Goal: Task Accomplishment & Management: Manage account settings

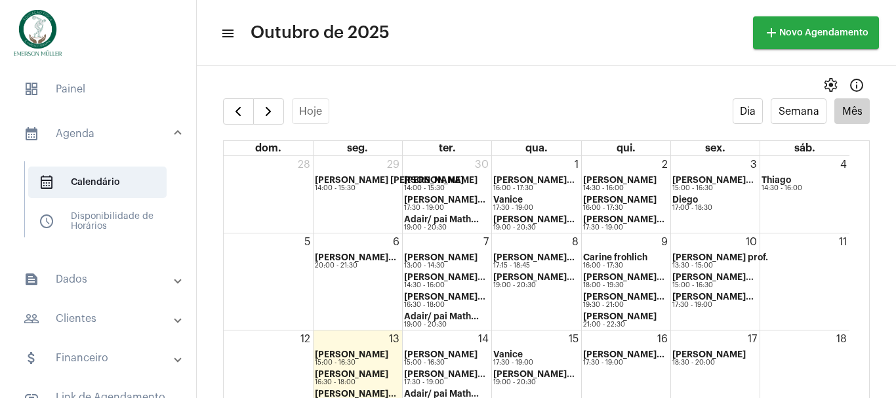
scroll to position [102, 0]
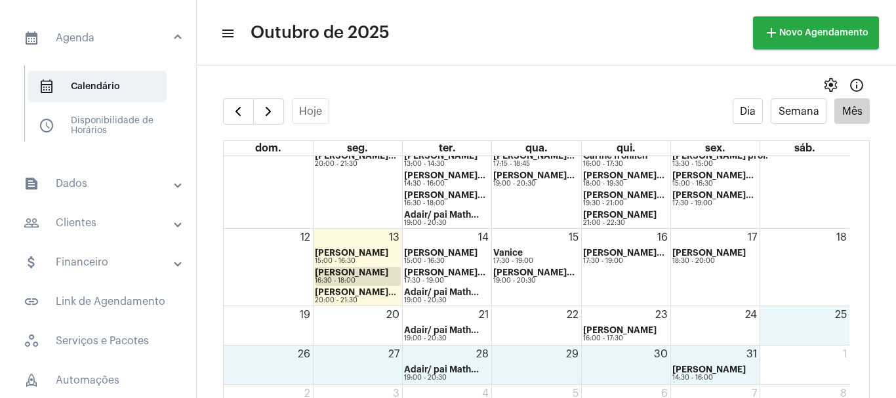
click at [337, 277] on div "16:30 - 18:00" at bounding box center [351, 280] width 73 height 7
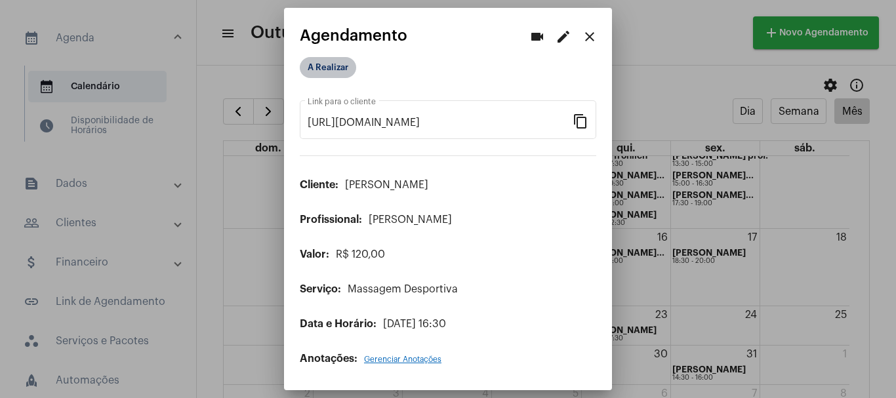
click at [334, 70] on mat-chip "A Realizar" at bounding box center [328, 67] width 56 height 21
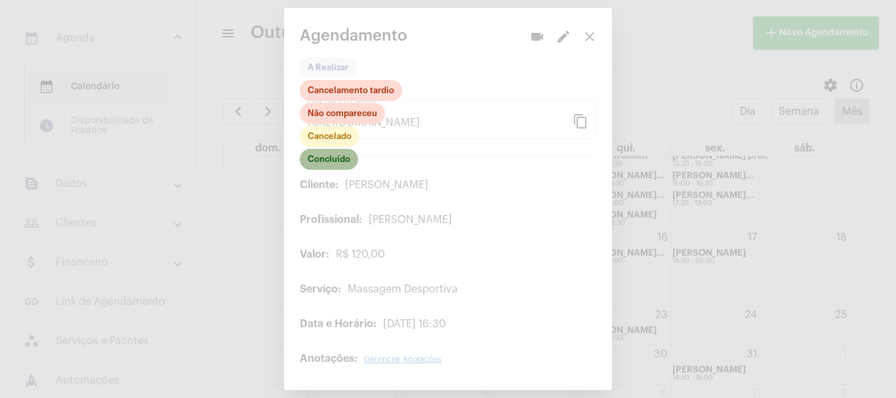
click at [326, 167] on mat-chip "Concluído" at bounding box center [329, 159] width 58 height 21
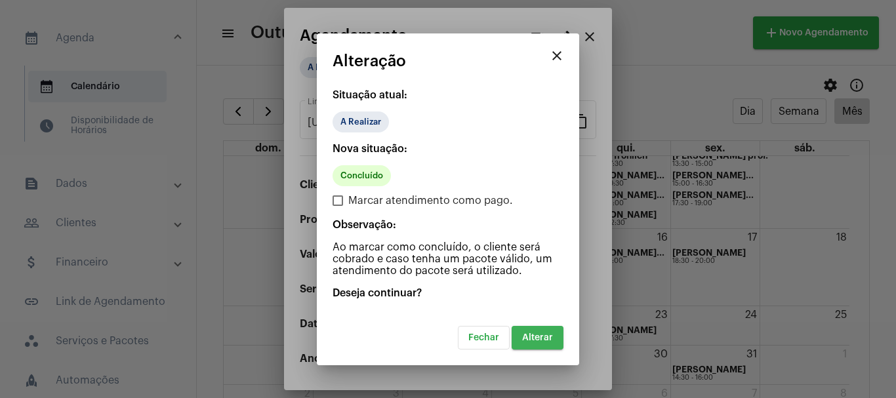
click at [540, 344] on button "Alterar" at bounding box center [538, 338] width 52 height 24
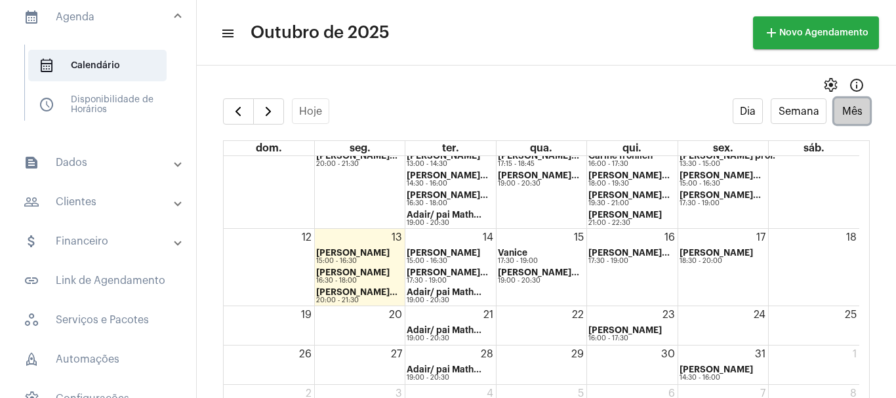
scroll to position [96, 0]
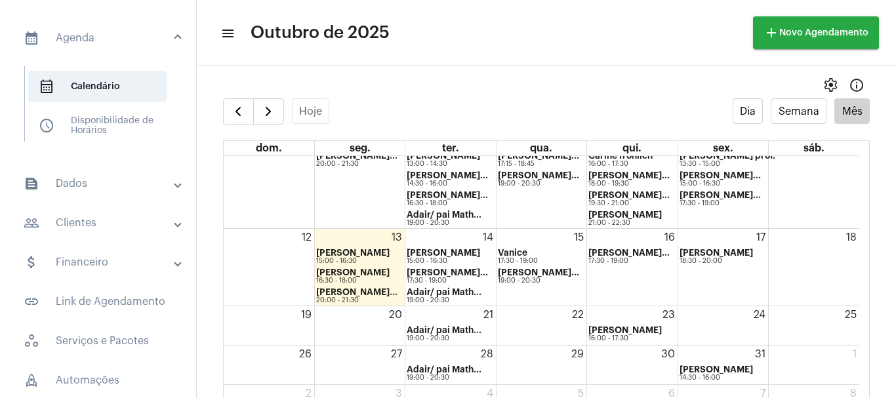
click at [80, 264] on mat-panel-title "attach_money Financeiro" at bounding box center [100, 263] width 152 height 16
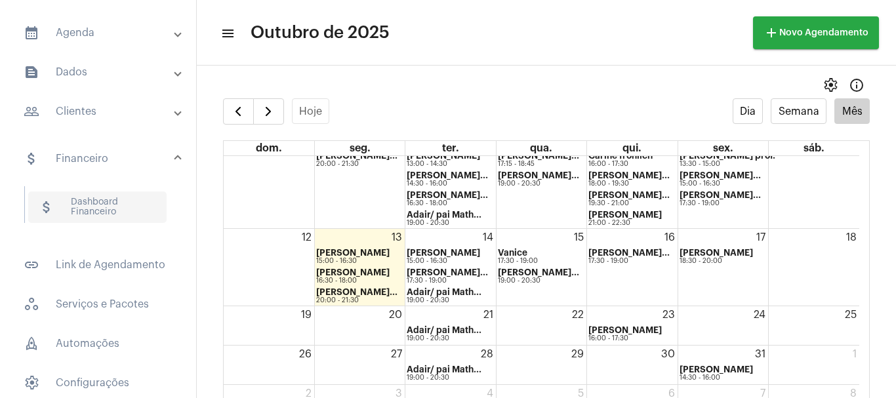
click at [80, 211] on span "attach_money Dashboard Financeiro" at bounding box center [97, 207] width 138 height 31
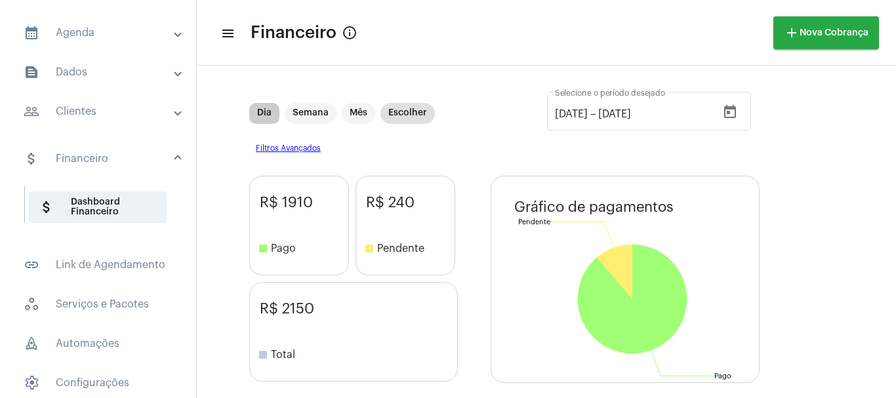
click at [265, 121] on mat-chip "Dia" at bounding box center [264, 113] width 30 height 21
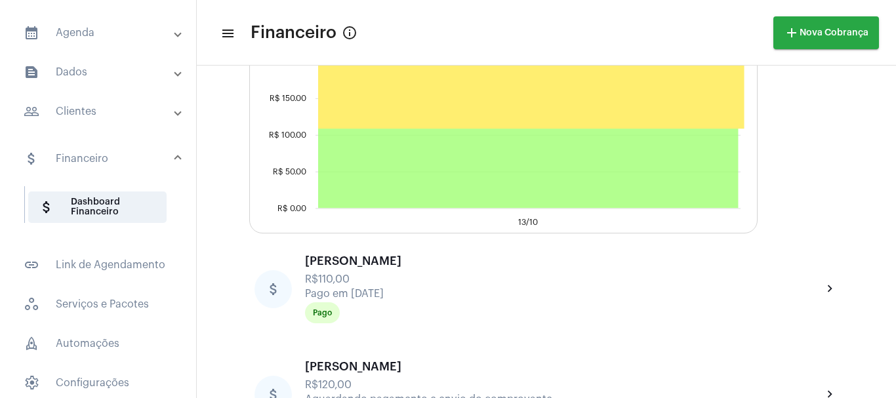
scroll to position [441, 0]
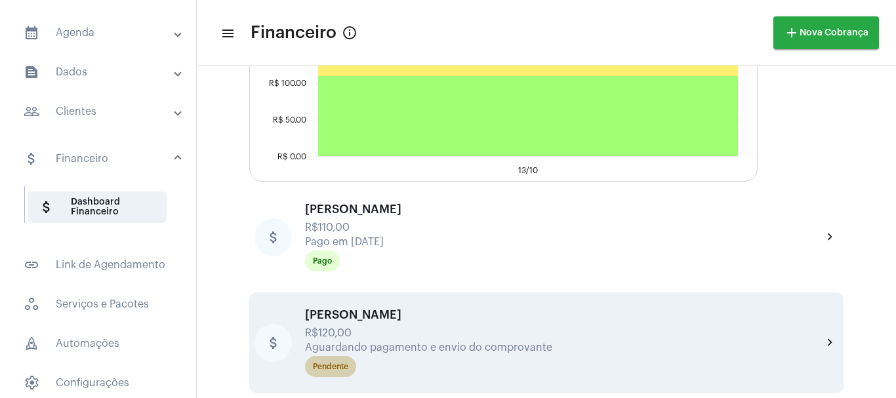
click at [336, 368] on div "Pendente" at bounding box center [330, 367] width 35 height 9
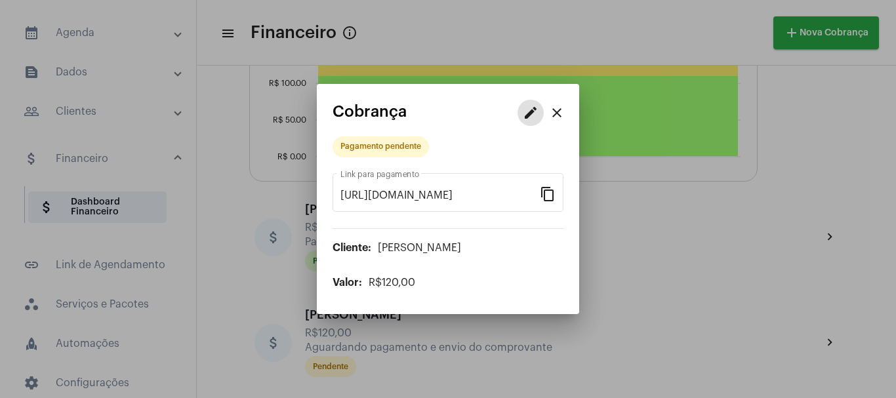
click at [528, 110] on mat-icon "edit" at bounding box center [531, 113] width 16 height 16
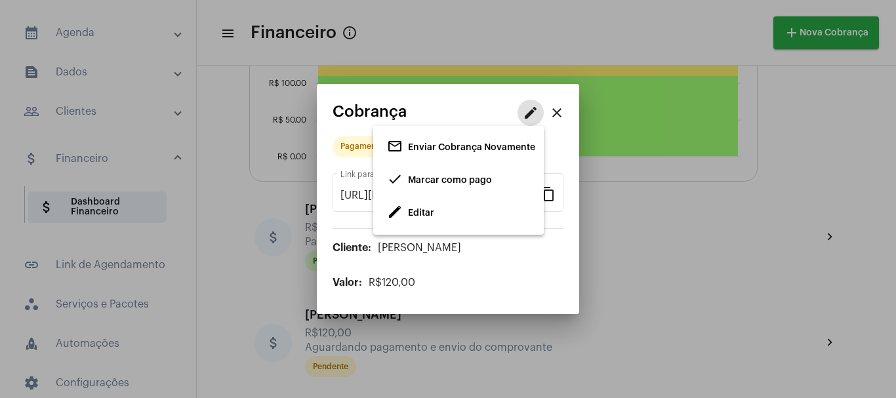
click at [420, 213] on span "Editar" at bounding box center [421, 213] width 26 height 9
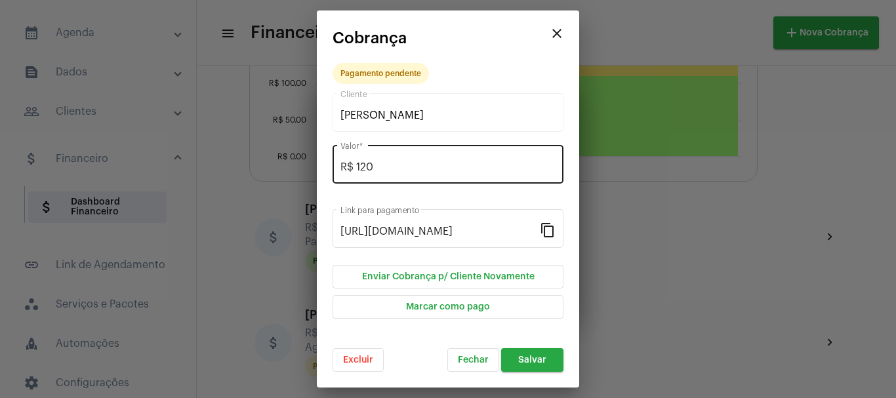
click at [393, 159] on div "R$ 120 Valor *" at bounding box center [447, 162] width 215 height 41
type input "R$ 110"
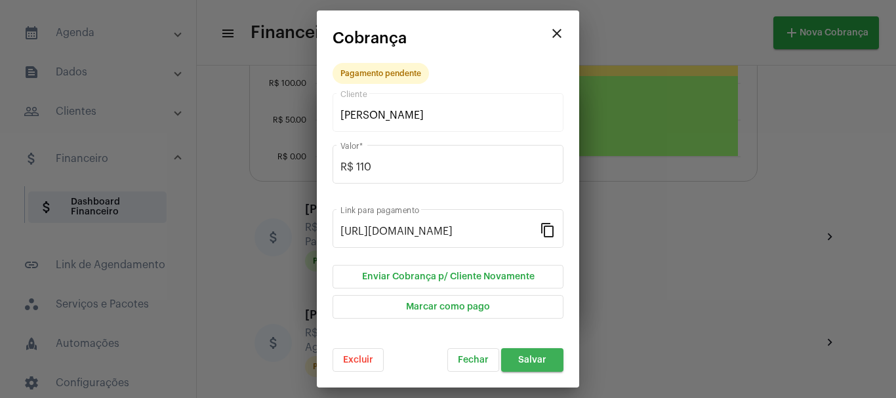
click at [553, 359] on button "Salvar" at bounding box center [532, 360] width 62 height 24
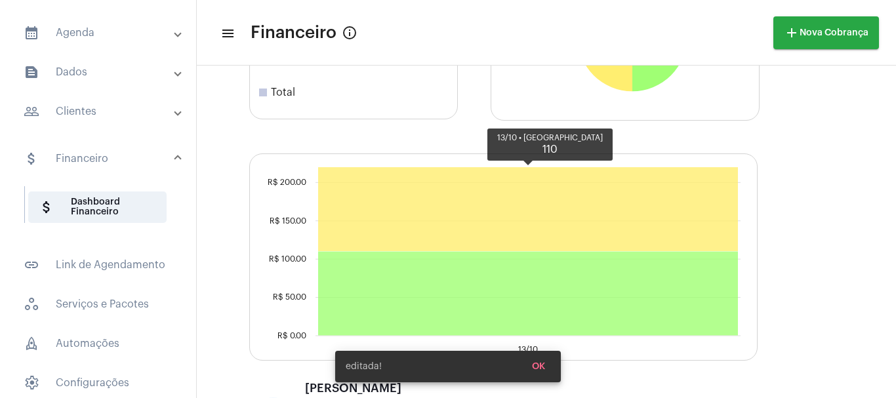
scroll to position [441, 0]
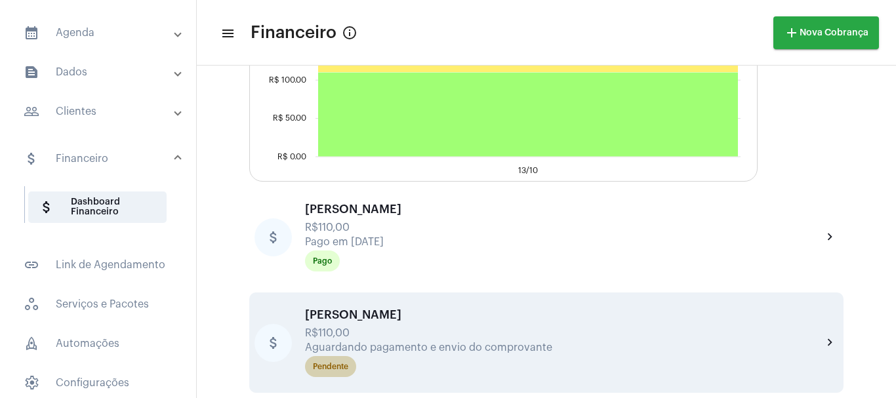
click at [321, 371] on mat-chip "Pendente" at bounding box center [330, 366] width 51 height 21
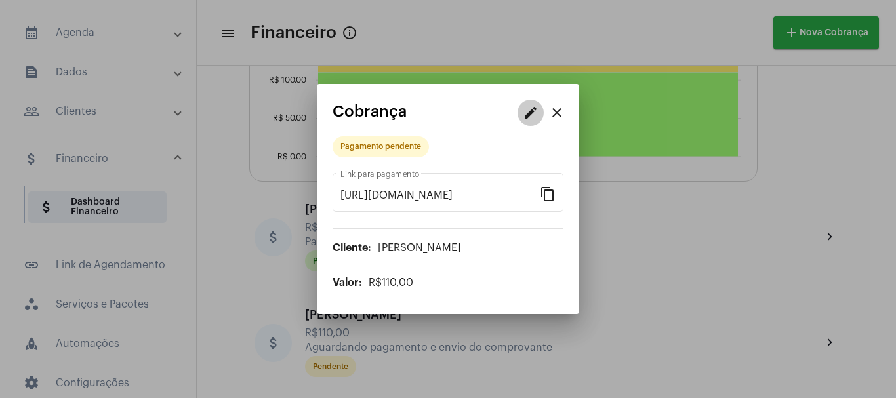
click at [529, 114] on mat-icon "edit" at bounding box center [531, 113] width 16 height 16
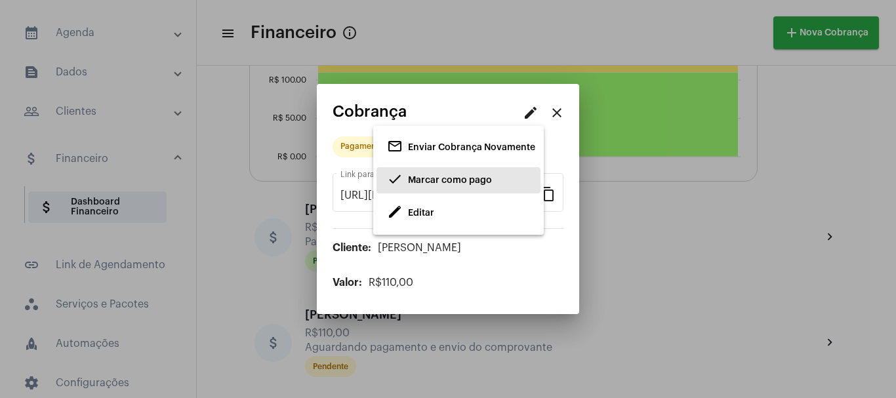
click at [418, 184] on span "Marcar como pago" at bounding box center [450, 180] width 84 height 9
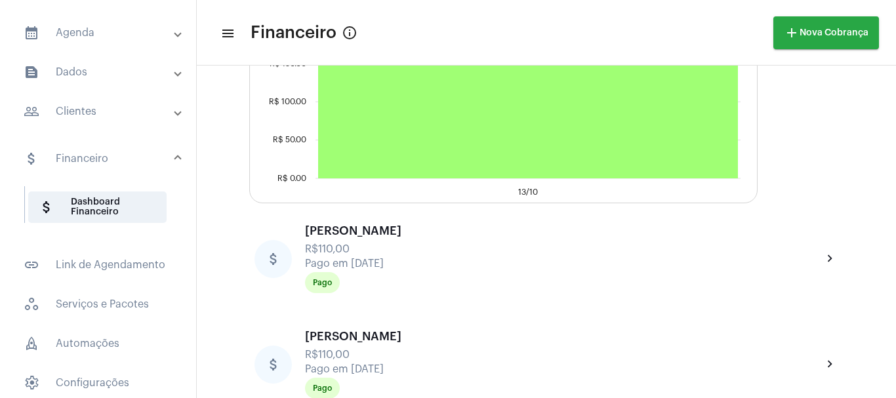
scroll to position [441, 0]
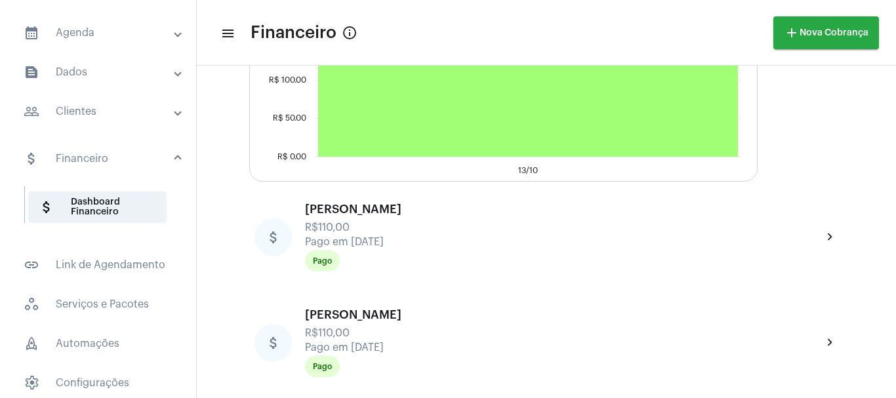
click at [62, 39] on mat-panel-title "calendar_month_outlined Agenda" at bounding box center [100, 33] width 152 height 16
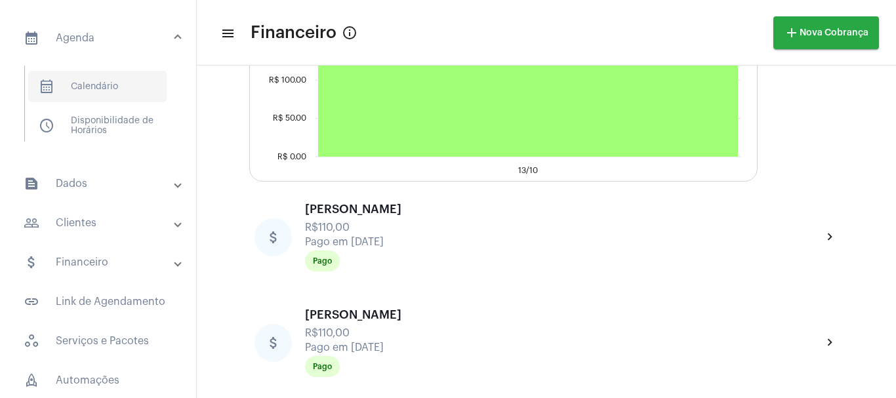
drag, startPoint x: 119, startPoint y: 81, endPoint x: 121, endPoint y: 89, distance: 8.9
click at [118, 81] on span "calendar_month_outlined Calendário" at bounding box center [97, 86] width 138 height 31
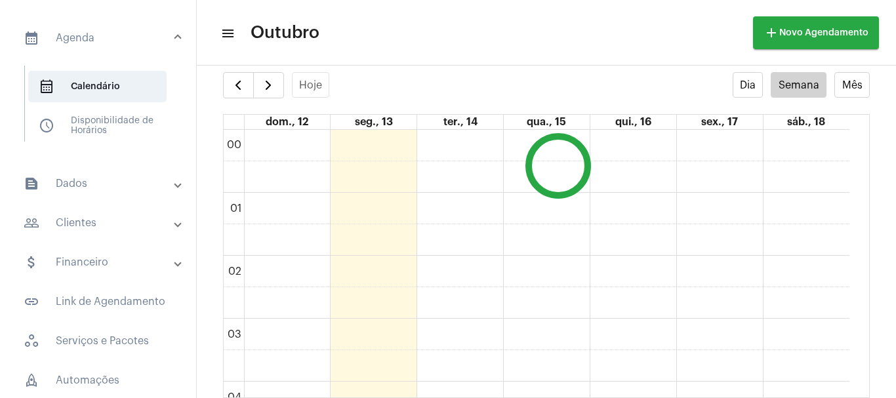
scroll to position [378, 0]
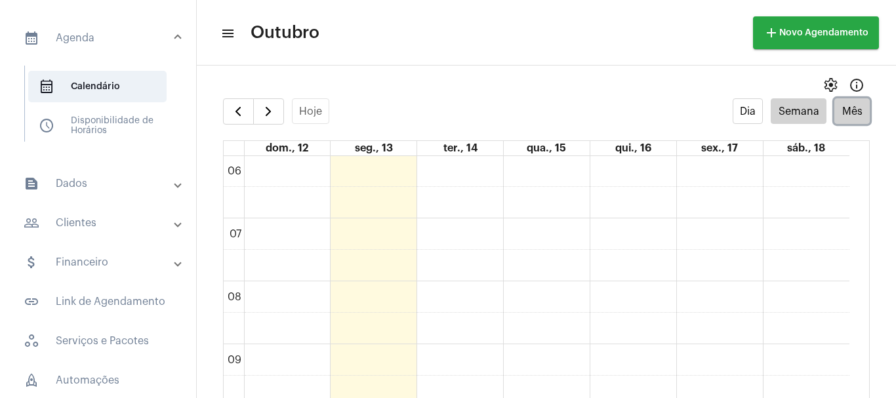
click at [834, 111] on button "Mês" at bounding box center [851, 111] width 35 height 26
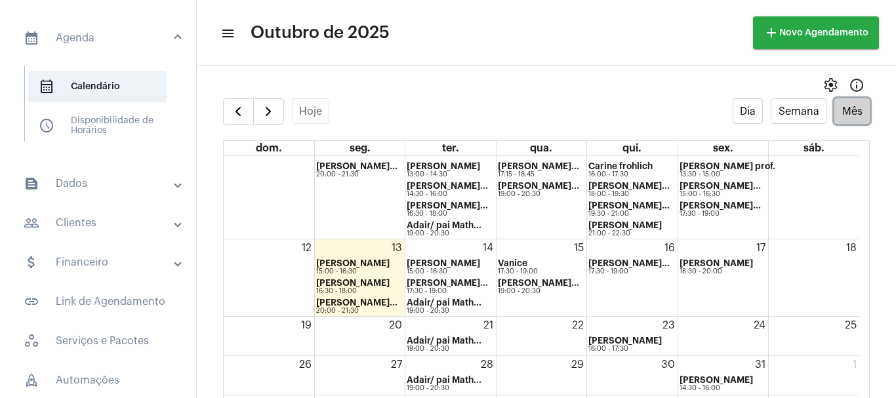
scroll to position [102, 0]
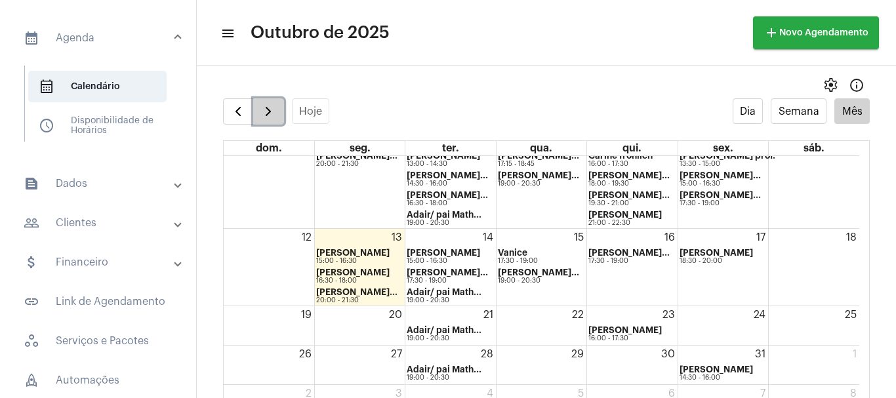
click at [276, 117] on span "button" at bounding box center [268, 112] width 16 height 16
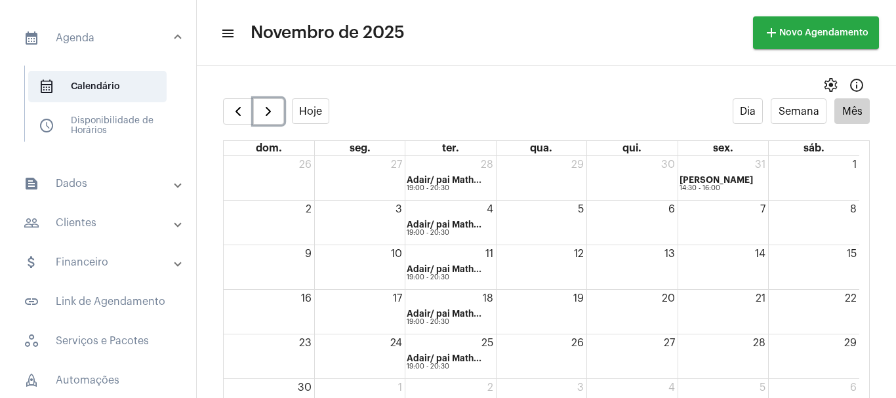
click at [371, 309] on div "17" at bounding box center [360, 312] width 90 height 44
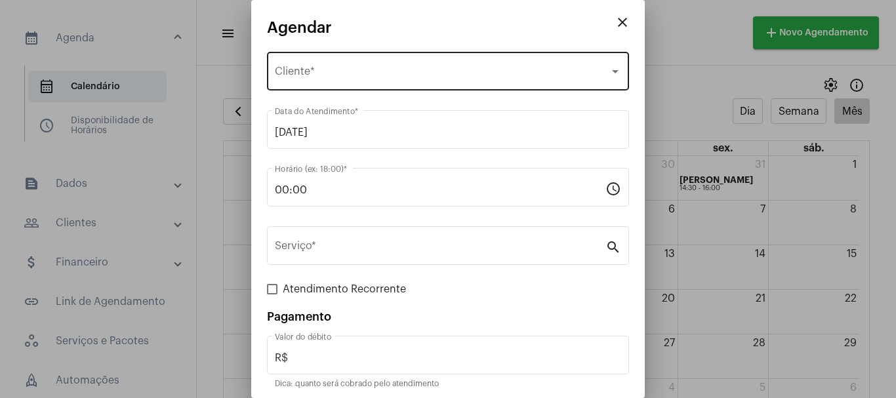
click at [302, 76] on span "Selecione o Cliente" at bounding box center [442, 74] width 335 height 12
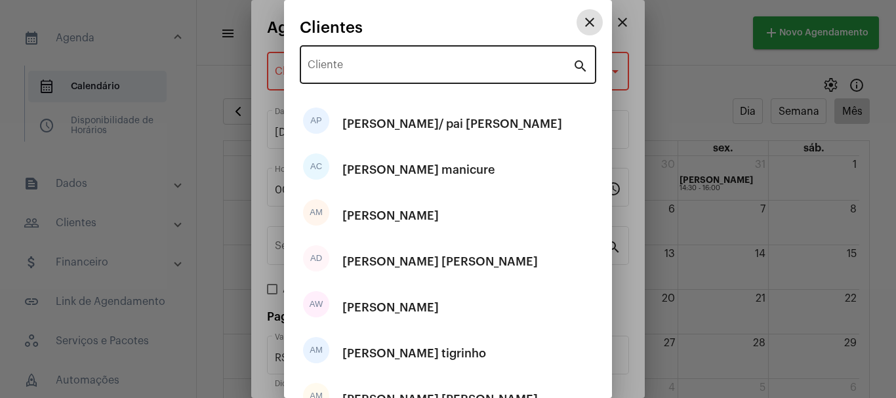
click at [343, 65] on input "Cliente" at bounding box center [440, 68] width 265 height 12
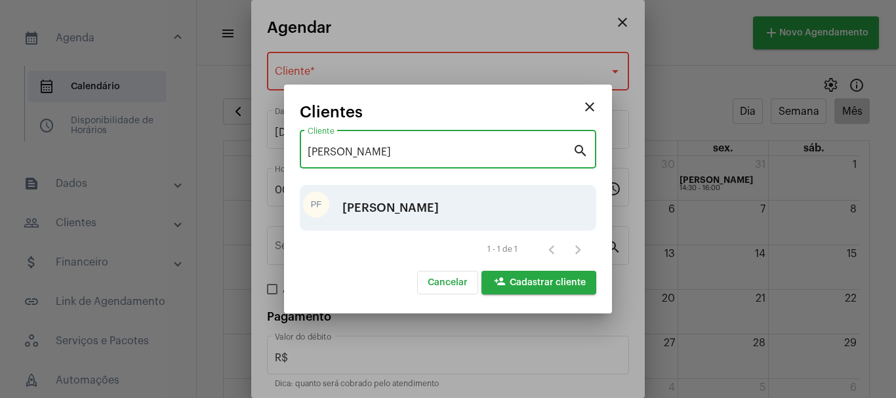
type input "[PERSON_NAME]"
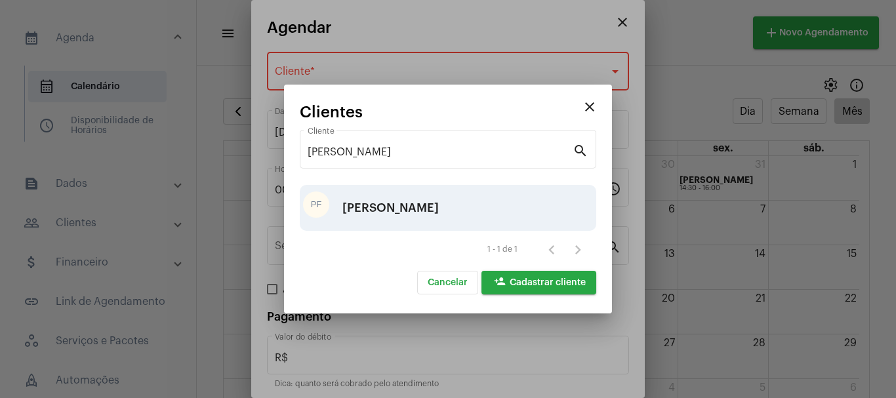
click at [373, 208] on div "[PERSON_NAME]" at bounding box center [390, 207] width 96 height 39
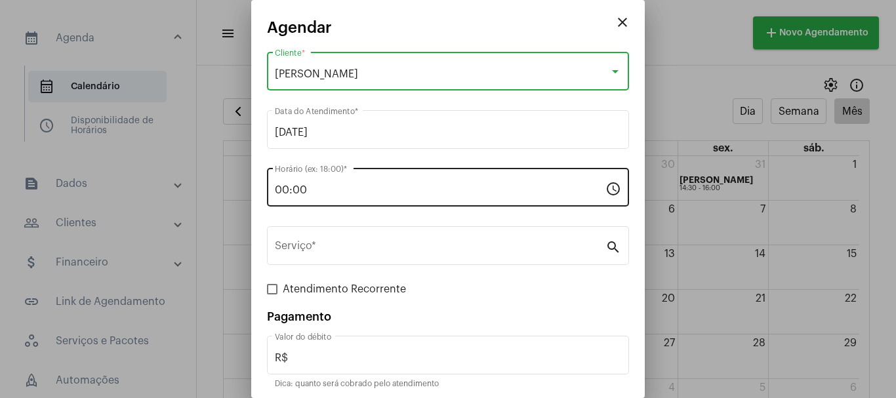
click at [323, 195] on input "00:00" at bounding box center [440, 190] width 331 height 12
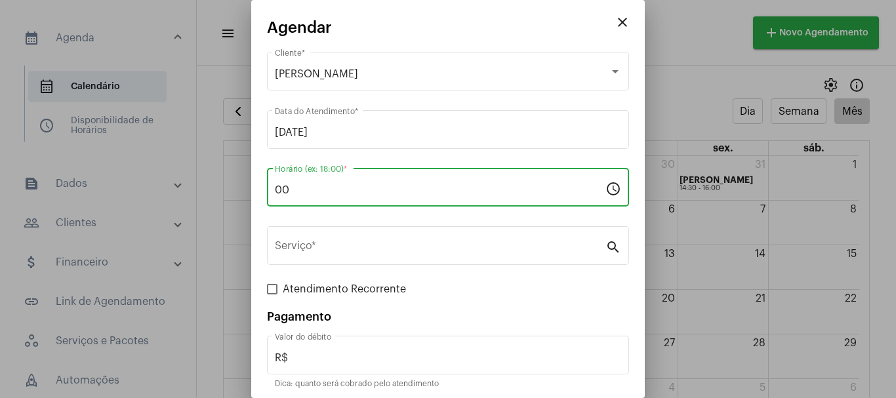
type input "0"
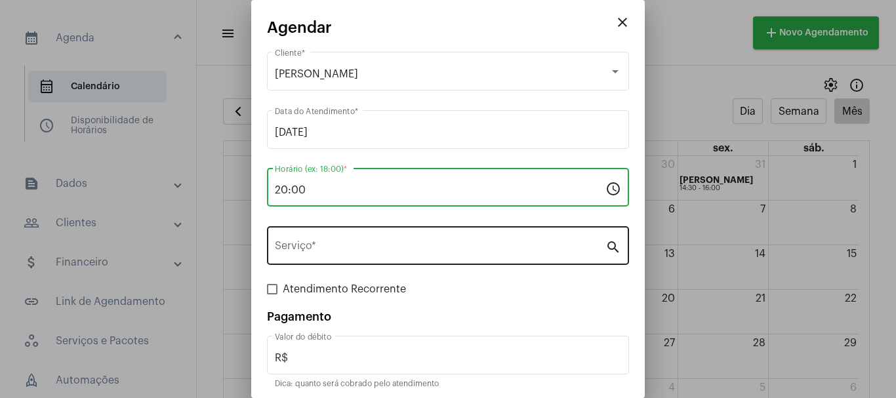
type input "20:00"
click at [329, 248] on input "Serviço *" at bounding box center [440, 249] width 331 height 12
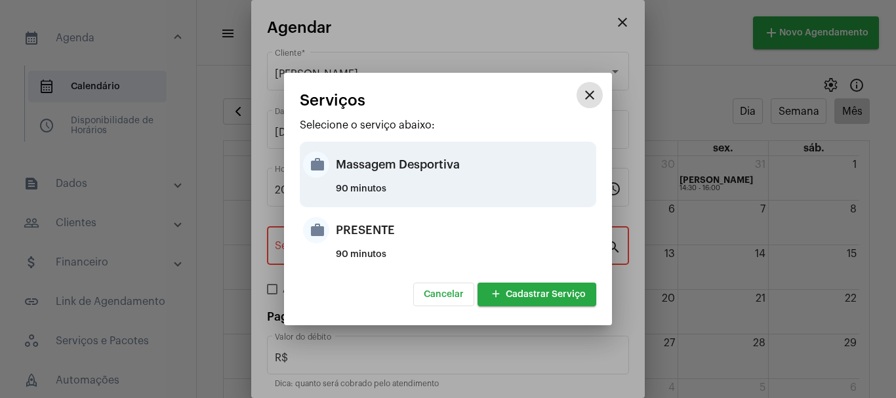
click at [331, 167] on div "work Massagem Desportiva 90 minutos" at bounding box center [448, 175] width 296 height 66
type input "Massagem Desportiva"
type input "R$ 120"
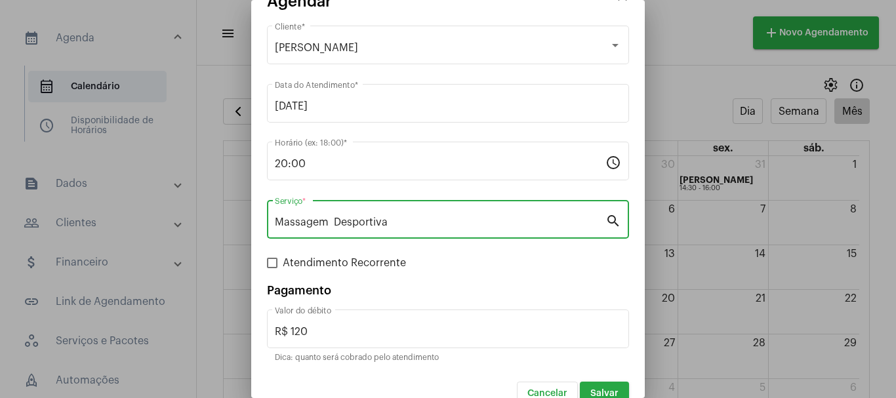
scroll to position [49, 0]
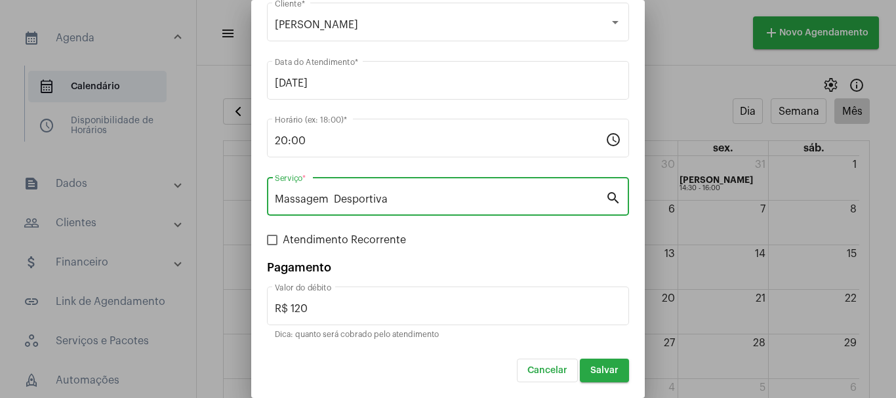
click at [604, 369] on span "Salvar" at bounding box center [604, 370] width 28 height 9
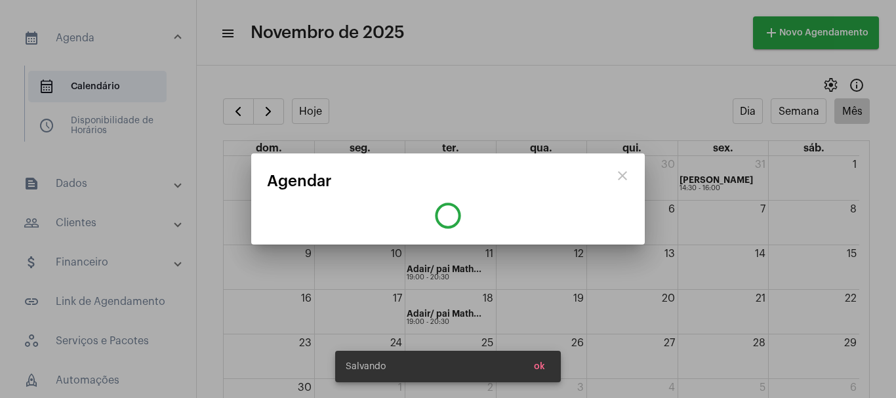
scroll to position [0, 0]
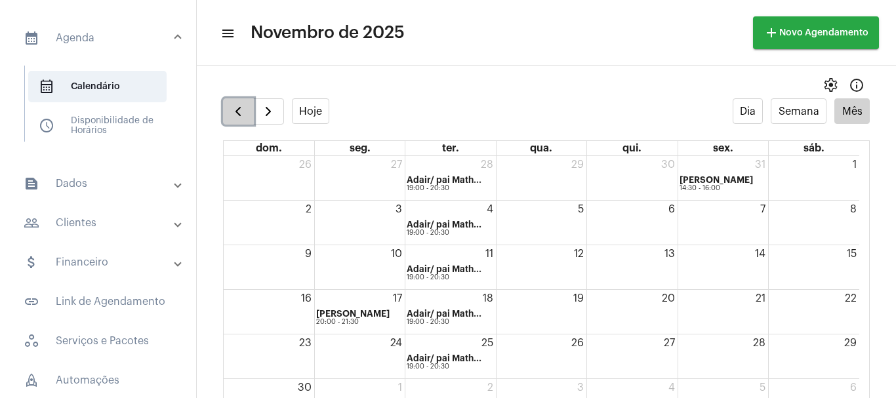
click at [226, 117] on button "button" at bounding box center [238, 111] width 31 height 26
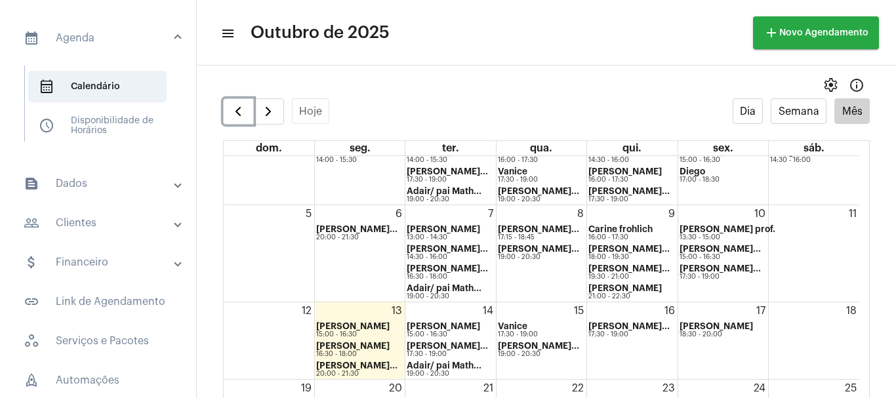
scroll to position [14, 0]
